Goal: Information Seeking & Learning: Learn about a topic

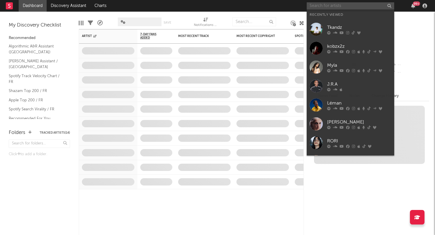
click at [337, 3] on input "text" at bounding box center [350, 5] width 87 height 7
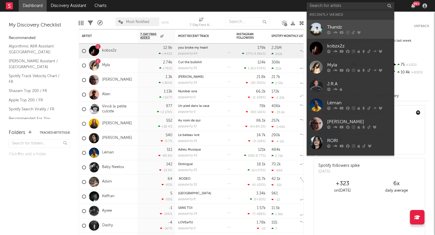
click at [337, 24] on div "Tkandz" at bounding box center [359, 27] width 64 height 7
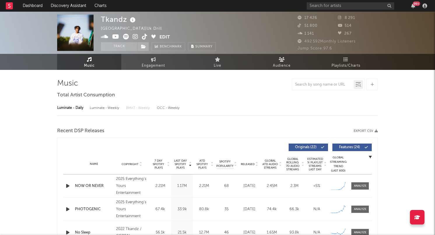
select select "6m"
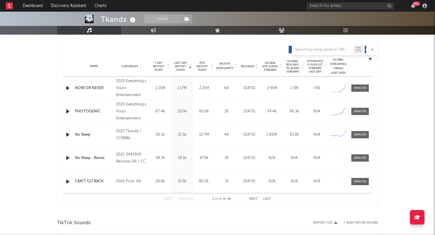
scroll to position [209, 0]
